Goal: Navigation & Orientation: Find specific page/section

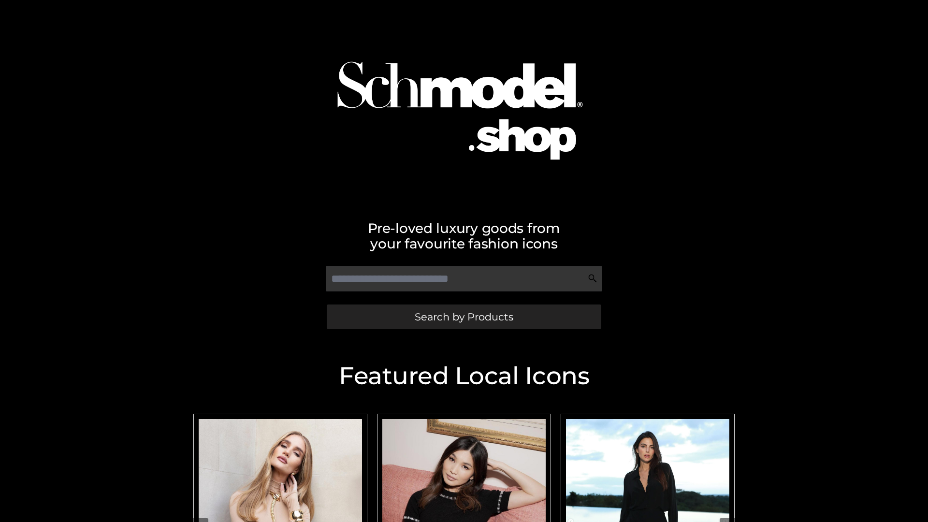
click at [463, 316] on span "Search by Products" at bounding box center [464, 317] width 99 height 10
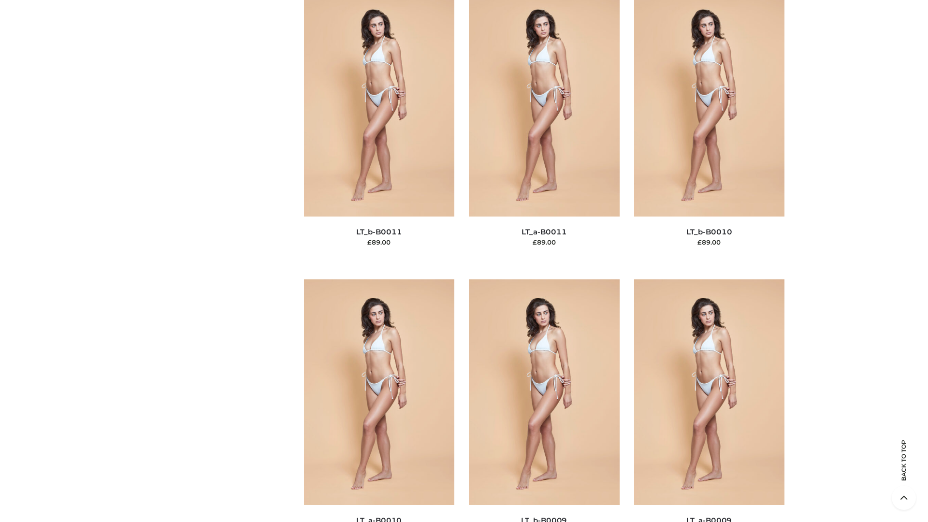
scroll to position [4339, 0]
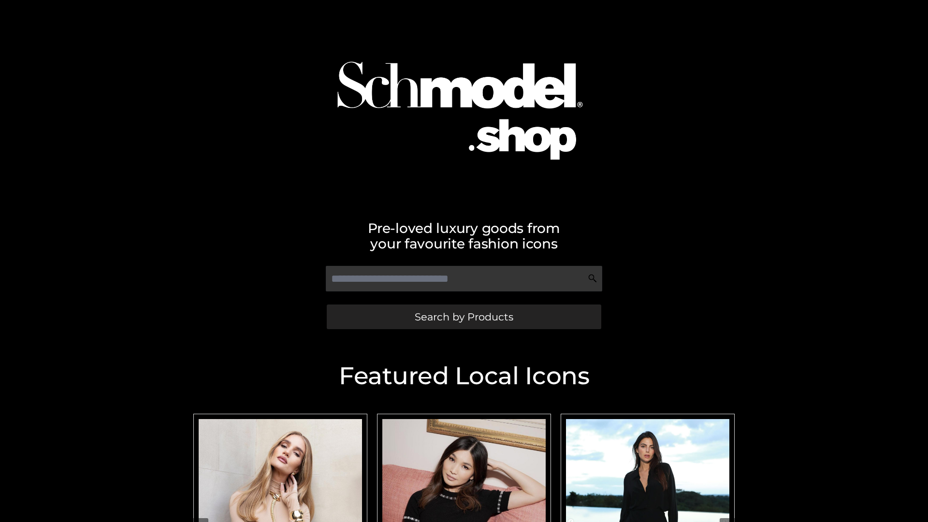
click at [463, 316] on span "Search by Products" at bounding box center [464, 317] width 99 height 10
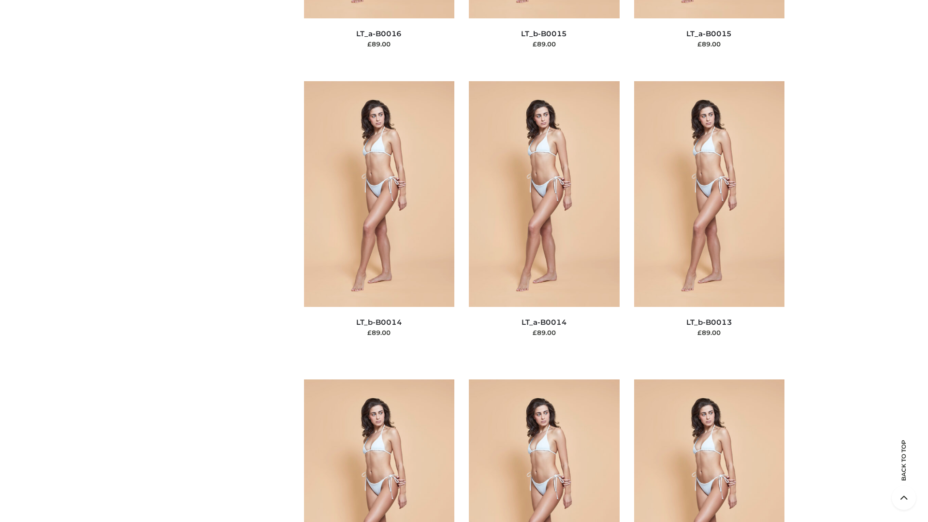
scroll to position [3436, 0]
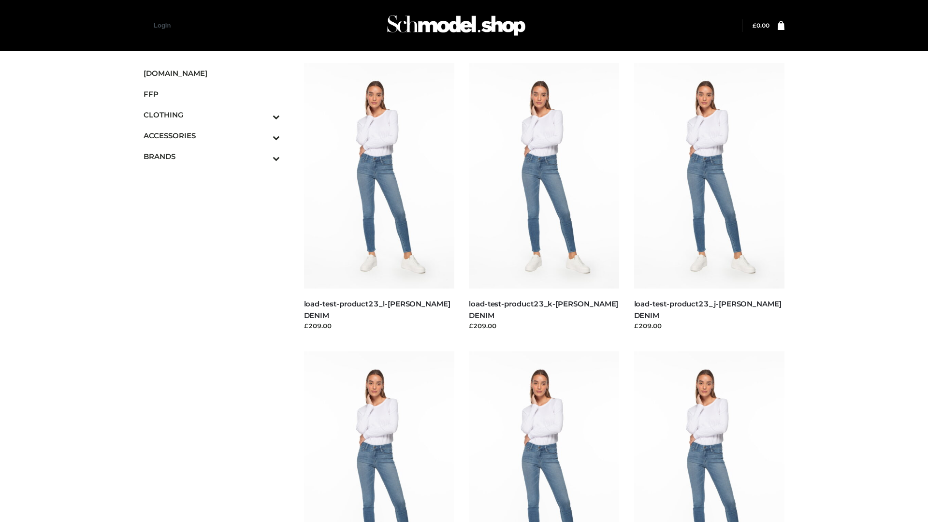
scroll to position [847, 0]
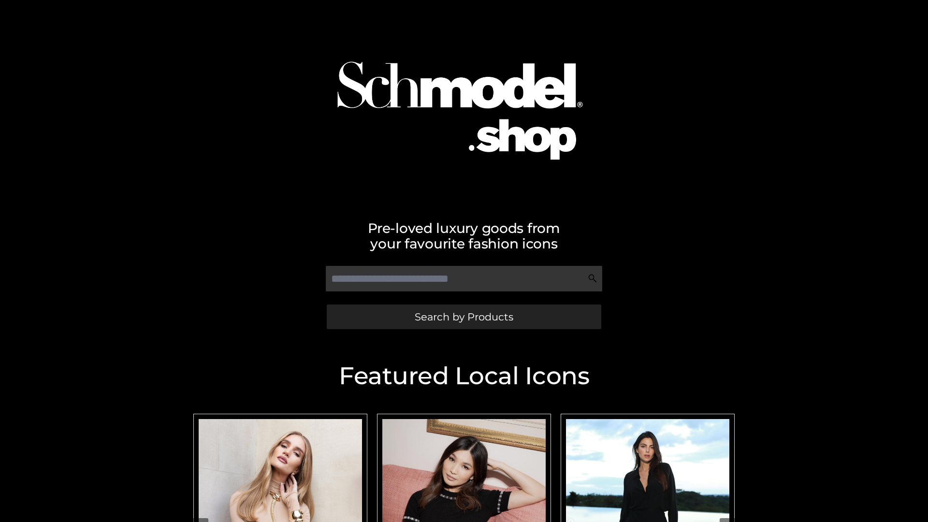
click at [463, 316] on span "Search by Products" at bounding box center [464, 317] width 99 height 10
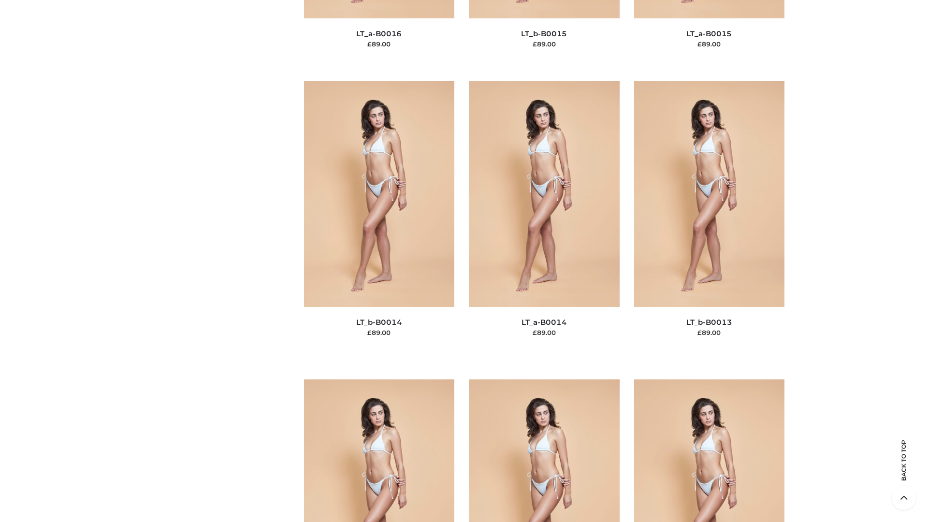
scroll to position [4339, 0]
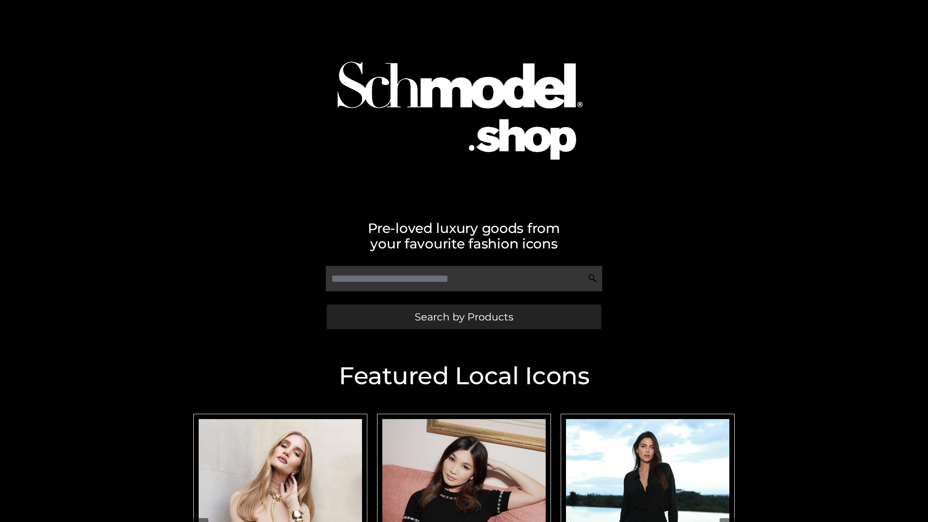
click at [463, 316] on span "Search by Products" at bounding box center [464, 317] width 99 height 10
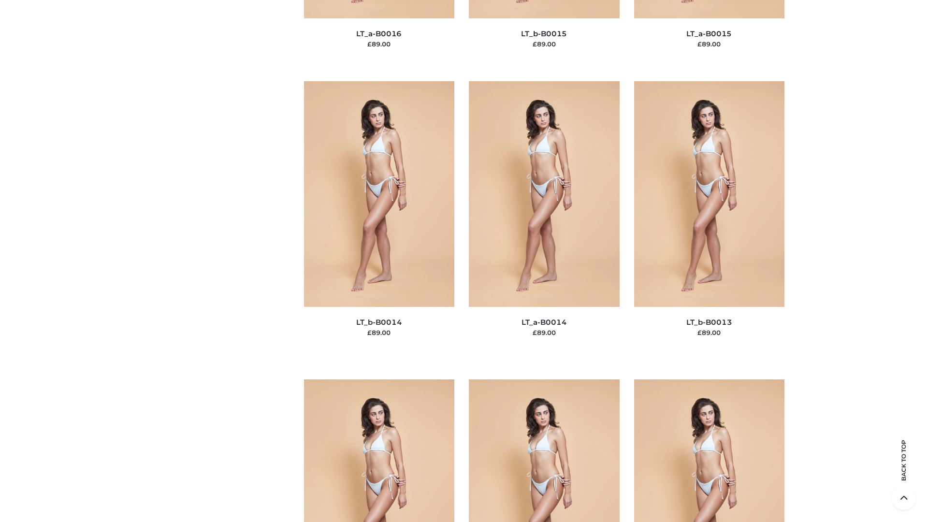
scroll to position [3436, 0]
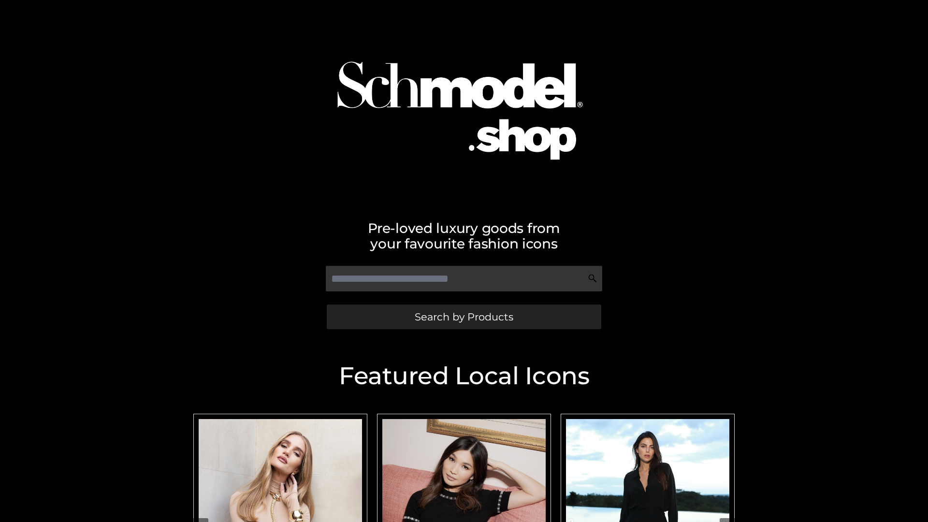
click at [463, 316] on span "Search by Products" at bounding box center [464, 317] width 99 height 10
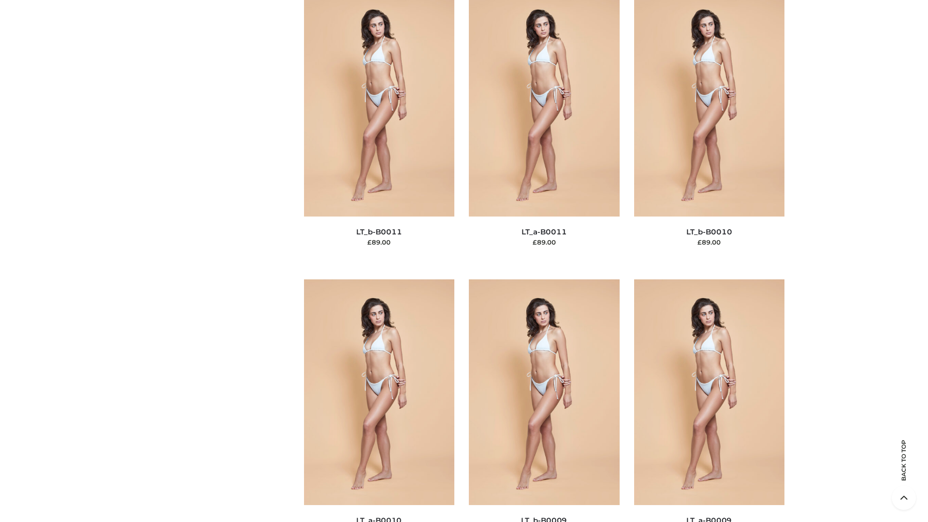
scroll to position [4339, 0]
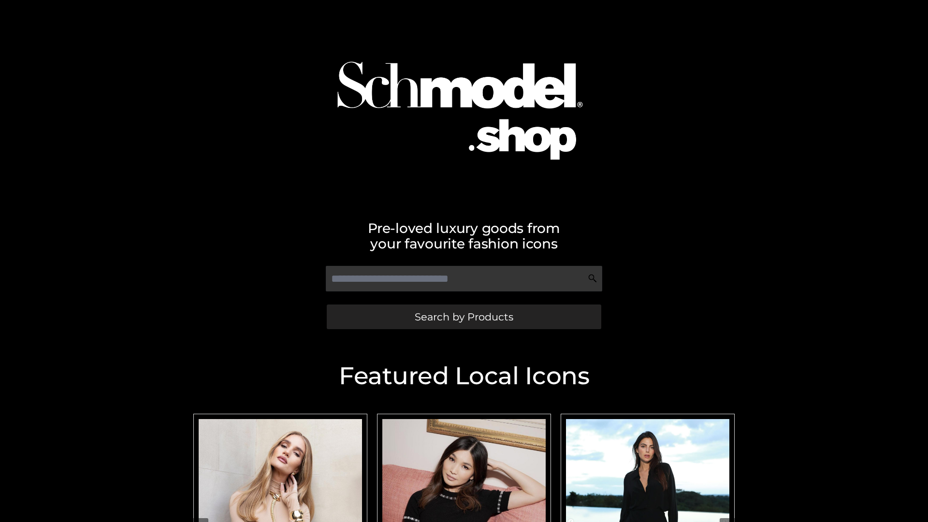
click at [463, 316] on span "Search by Products" at bounding box center [464, 317] width 99 height 10
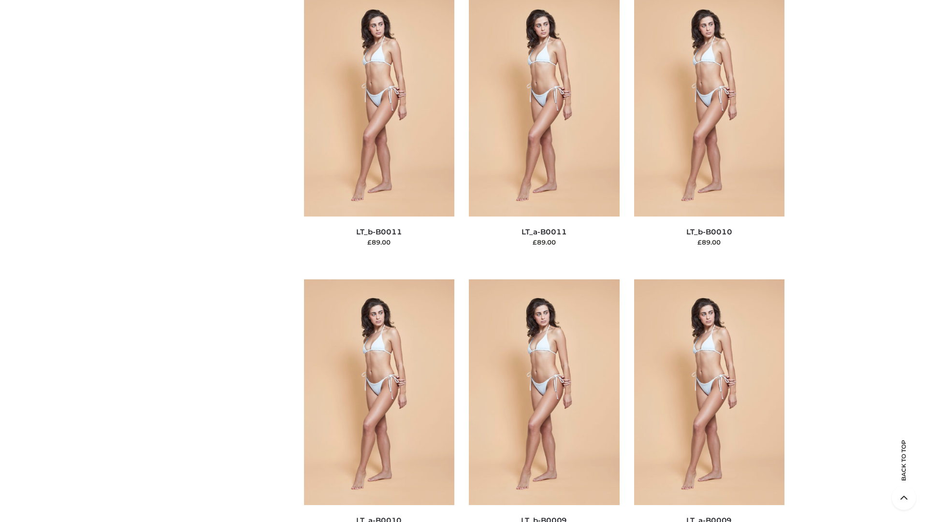
scroll to position [4339, 0]
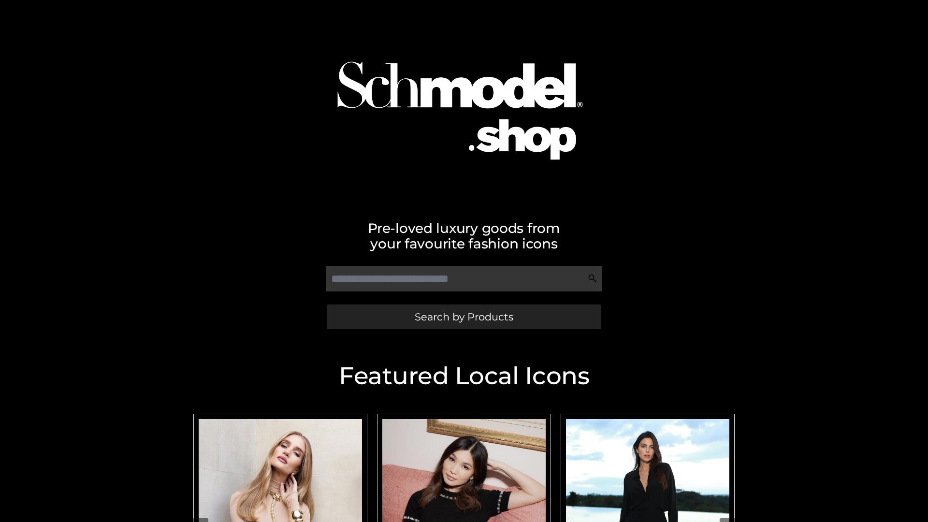
click at [463, 316] on span "Search by Products" at bounding box center [464, 317] width 99 height 10
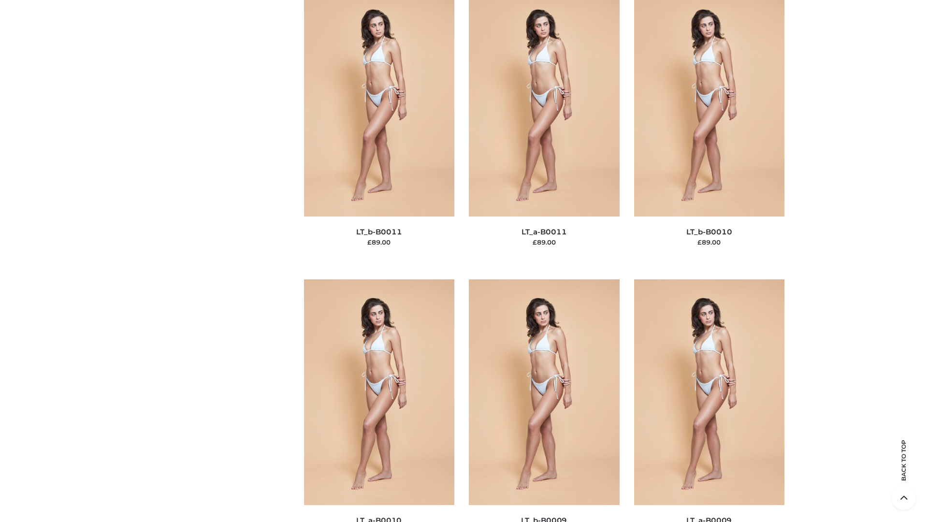
scroll to position [4339, 0]
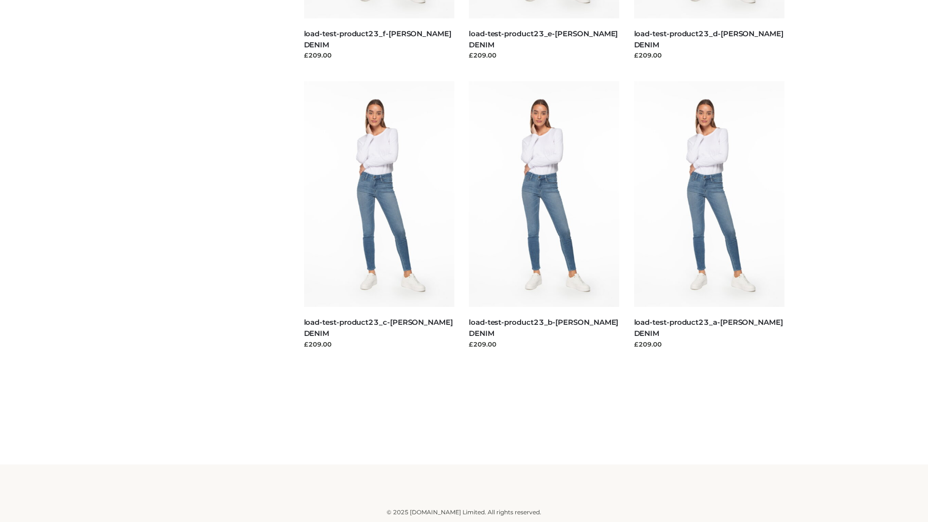
scroll to position [847, 0]
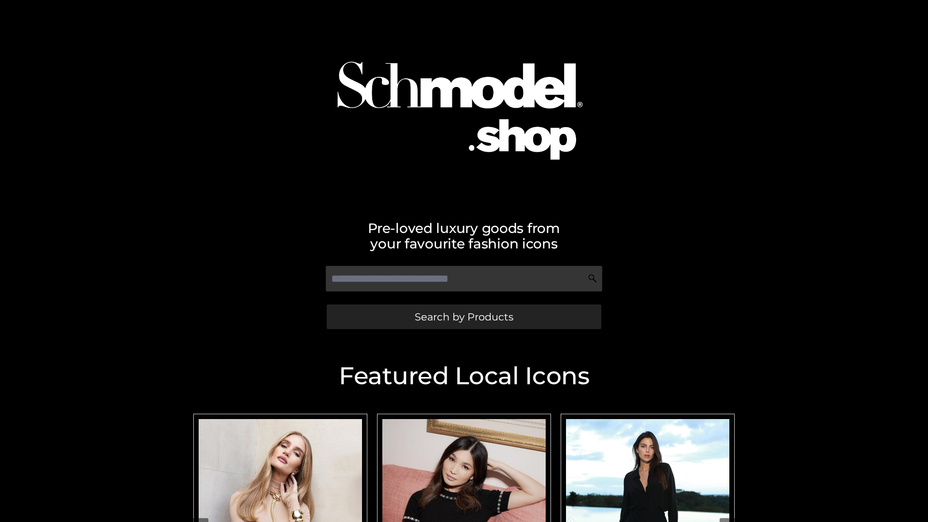
click at [463, 316] on span "Search by Products" at bounding box center [464, 317] width 99 height 10
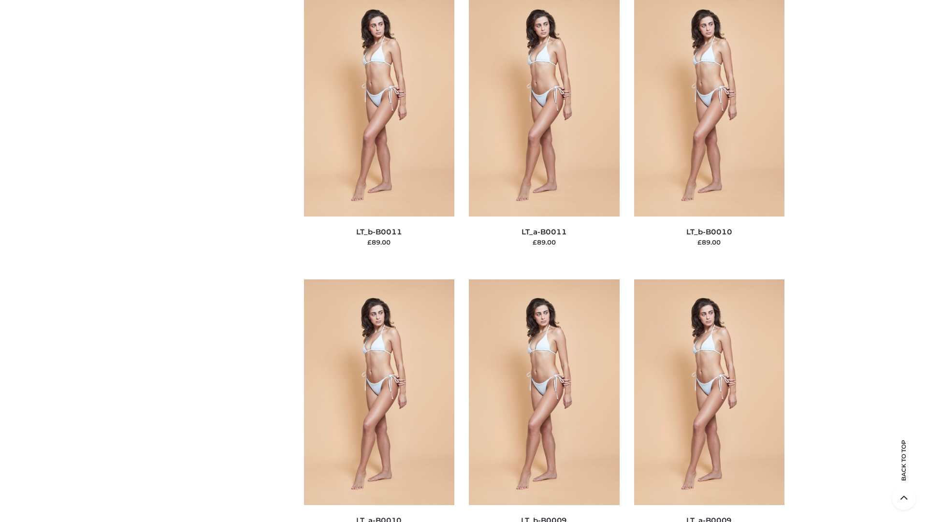
scroll to position [4339, 0]
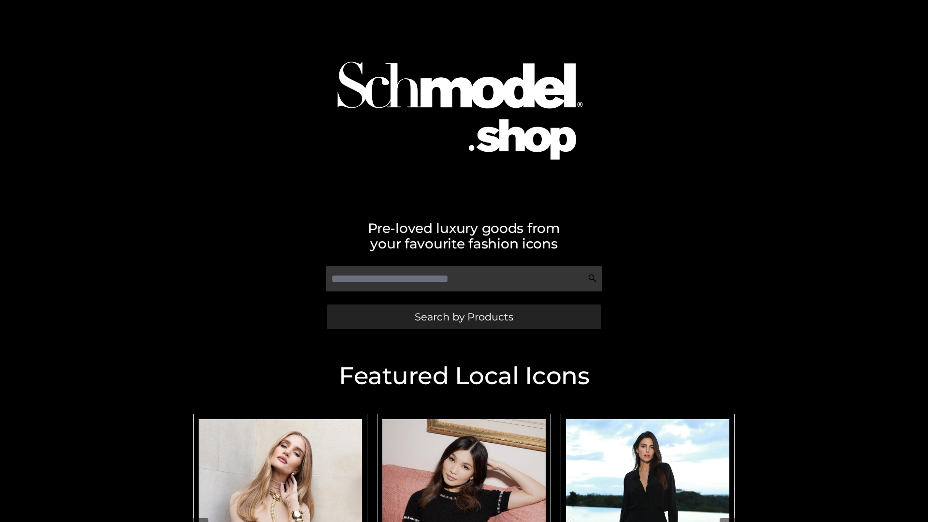
click at [463, 316] on span "Search by Products" at bounding box center [464, 317] width 99 height 10
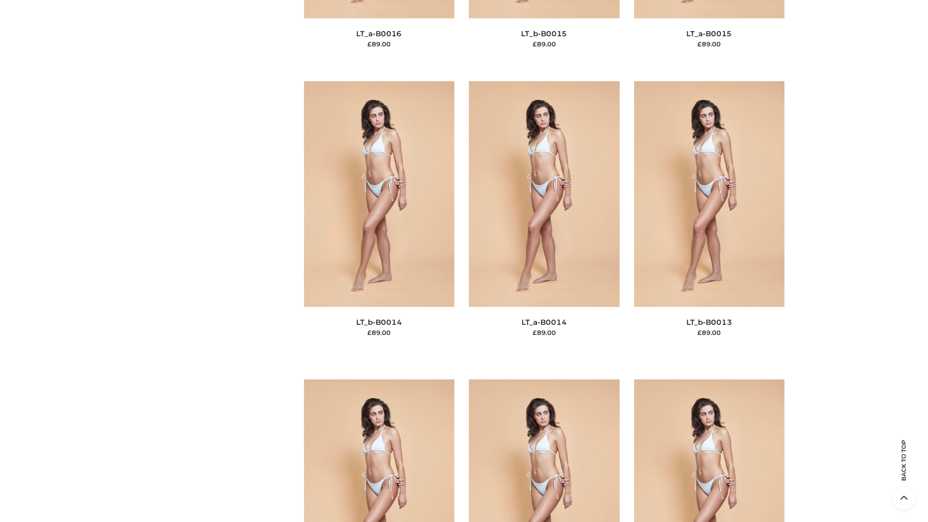
scroll to position [3436, 0]
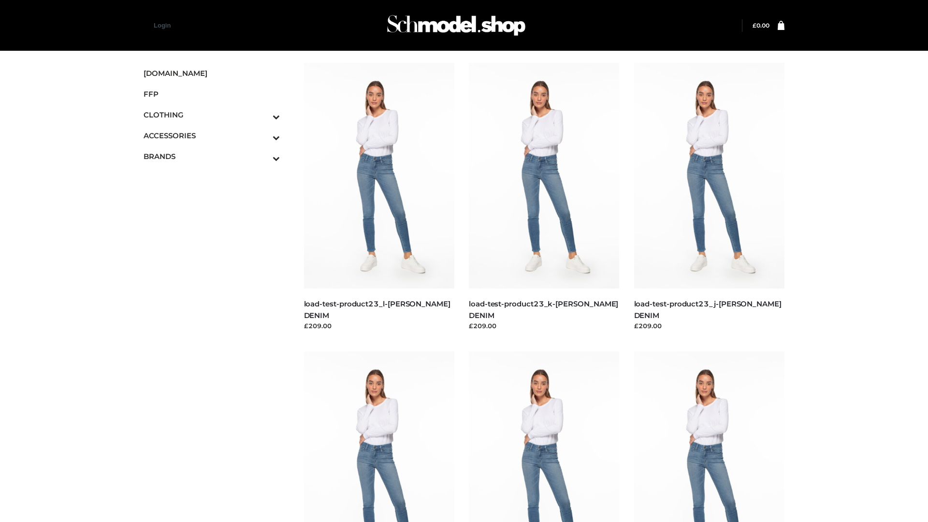
scroll to position [847, 0]
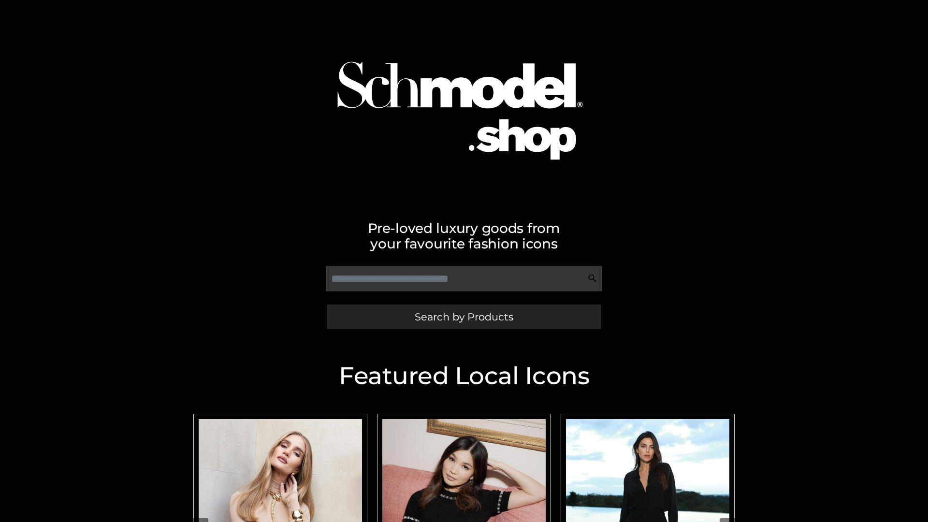
click at [463, 316] on span "Search by Products" at bounding box center [464, 317] width 99 height 10
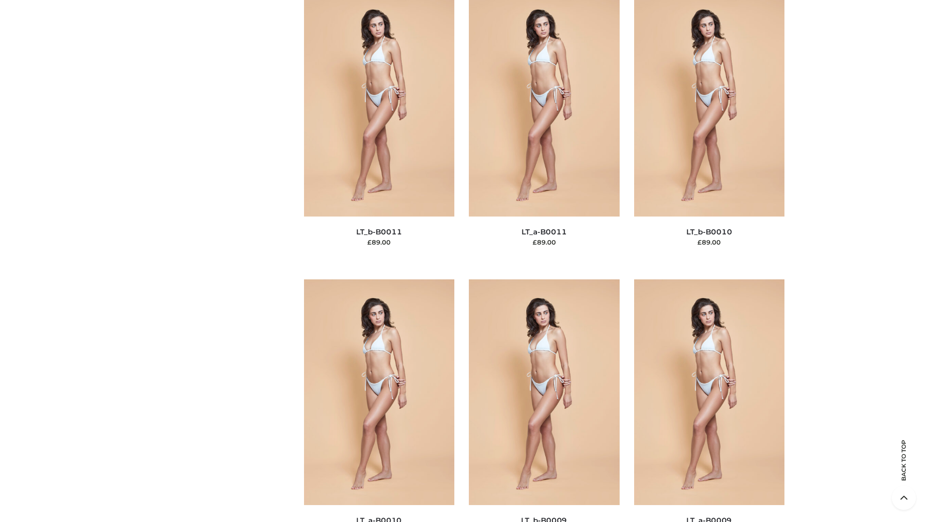
scroll to position [4339, 0]
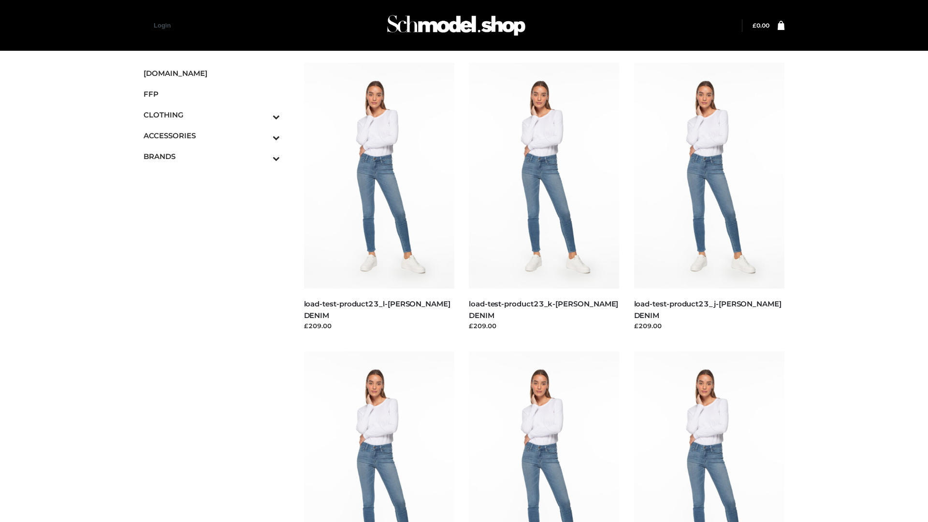
scroll to position [847, 0]
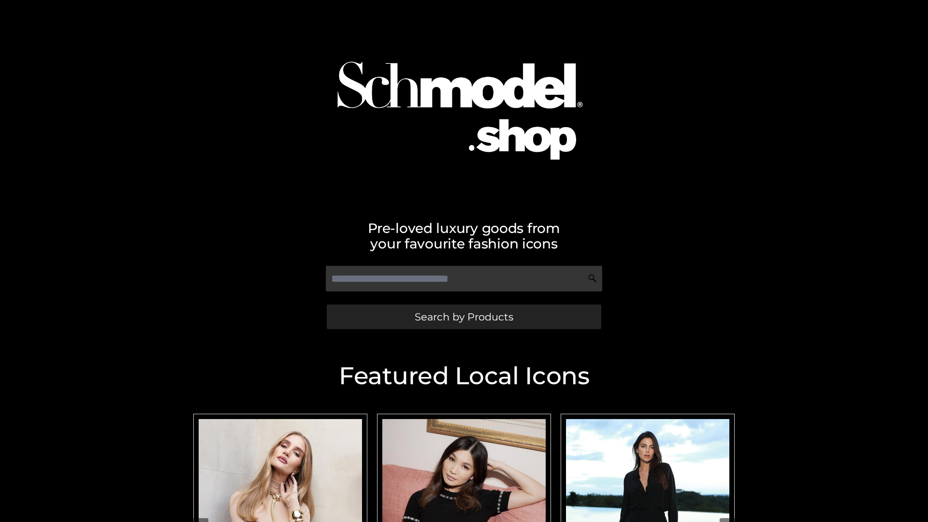
click at [463, 316] on span "Search by Products" at bounding box center [464, 317] width 99 height 10
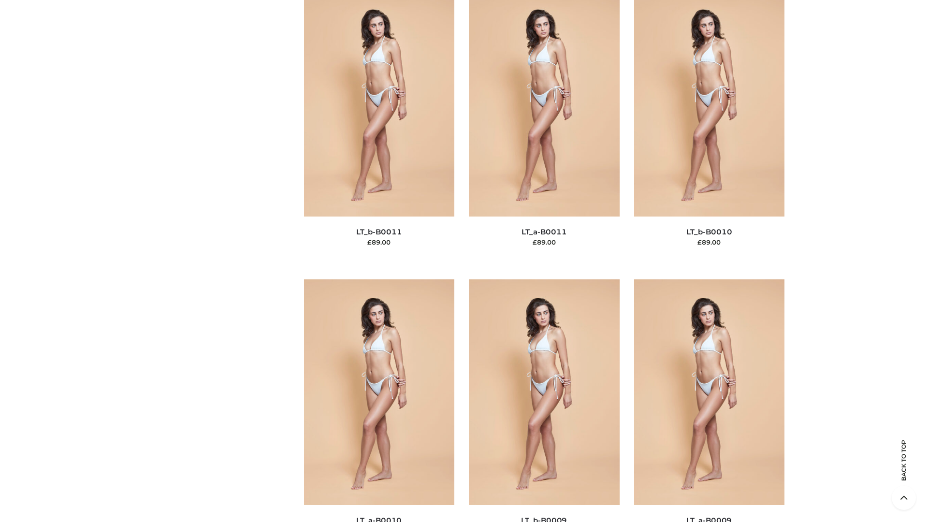
scroll to position [4339, 0]
